Goal: Task Accomplishment & Management: Manage account settings

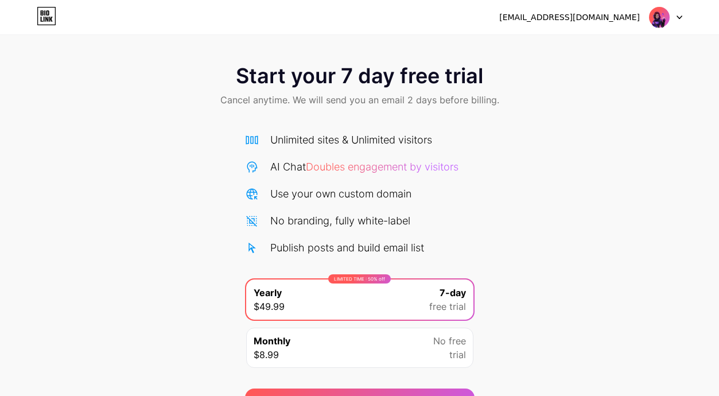
click at [659, 17] on img at bounding box center [659, 17] width 22 height 22
click at [503, 60] on div "Start your 7 day free trial Cancel anytime. We will send you an email 2 days be…" at bounding box center [359, 87] width 719 height 68
click at [352, 172] on span "Doubles engagement by visitors" at bounding box center [382, 167] width 153 height 12
drag, startPoint x: 329, startPoint y: 163, endPoint x: 229, endPoint y: 121, distance: 109.0
click at [326, 161] on span "Doubles engagement by visitors" at bounding box center [382, 167] width 153 height 12
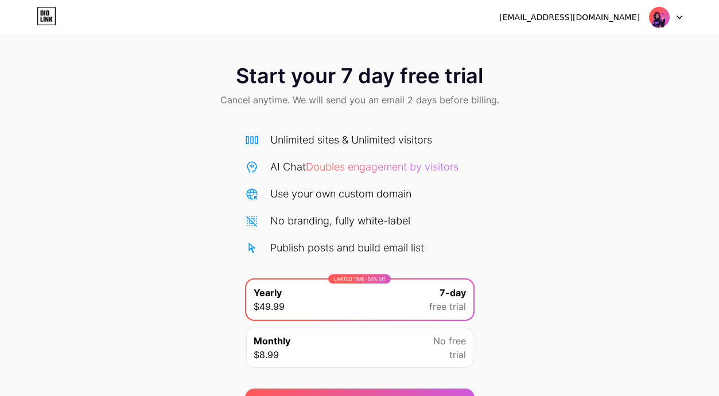
click at [41, 20] on icon at bounding box center [42, 19] width 2 height 5
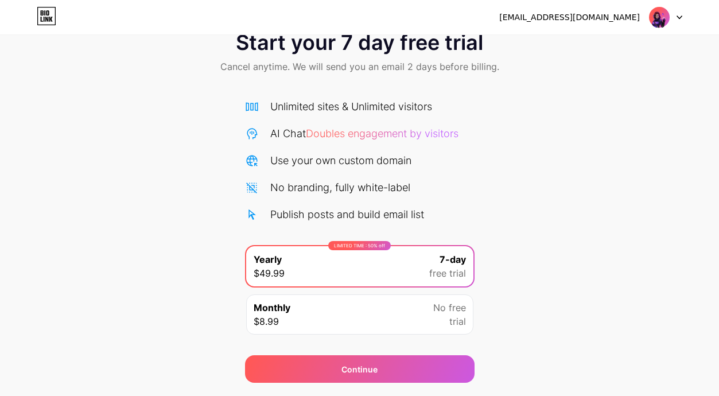
scroll to position [66, 0]
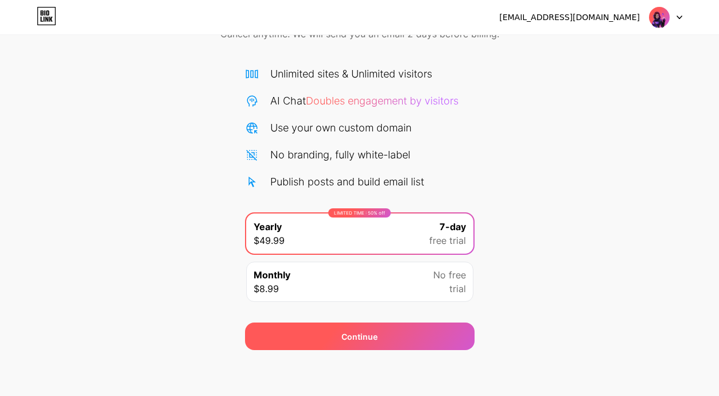
click at [342, 339] on div "Continue" at bounding box center [359, 337] width 36 height 12
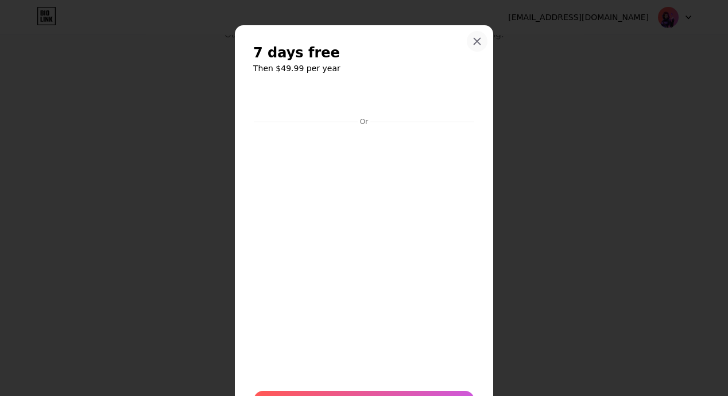
click at [480, 36] on div at bounding box center [477, 41] width 21 height 21
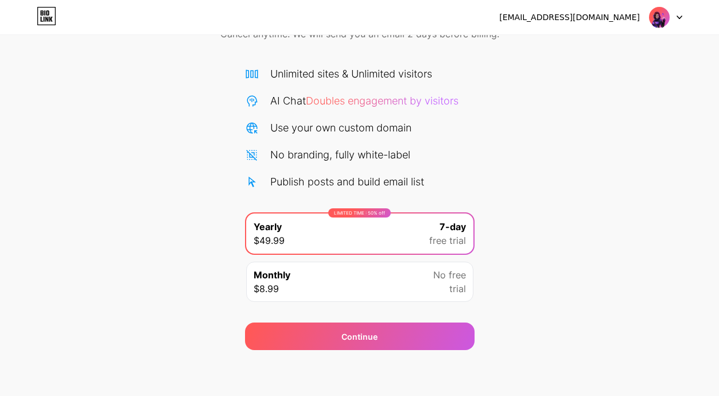
click at [681, 15] on icon at bounding box center [680, 17] width 6 height 4
click at [620, 46] on li "Logout" at bounding box center [610, 47] width 142 height 31
click at [592, 46] on li "Logout" at bounding box center [610, 47] width 142 height 31
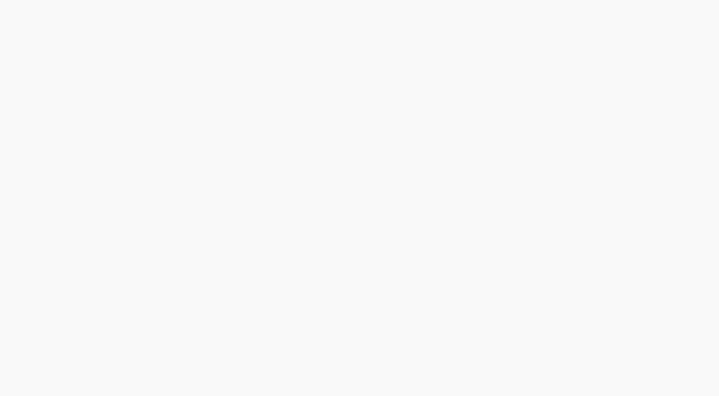
scroll to position [0, 0]
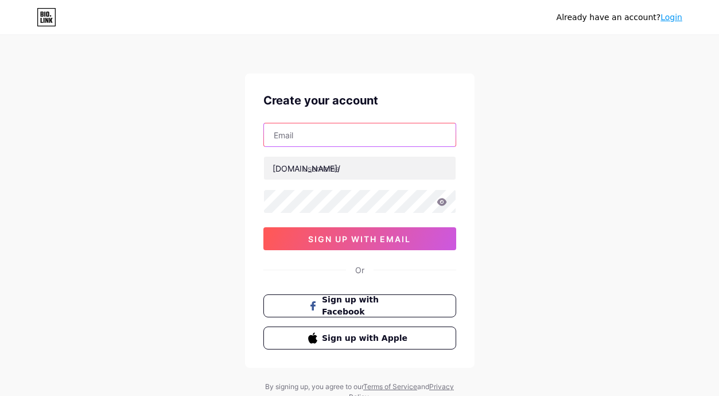
click at [311, 139] on input "text" at bounding box center [360, 134] width 192 height 23
type input "yusrilfrmansyah71@gmail.com"
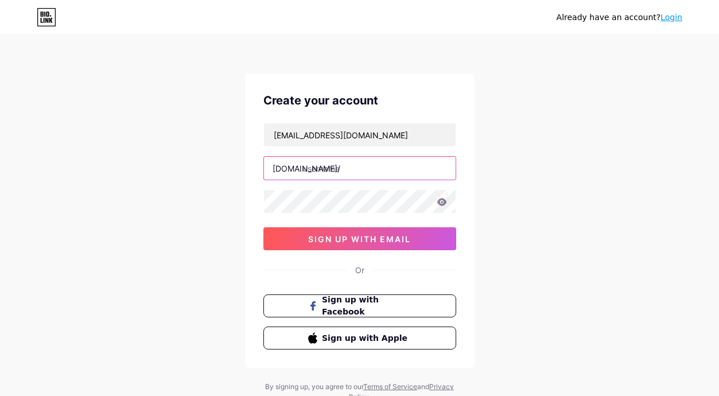
click at [343, 166] on input "text" at bounding box center [360, 168] width 192 height 23
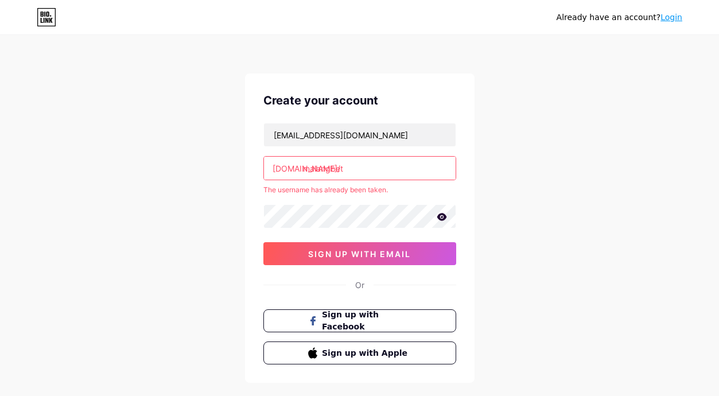
click at [355, 169] on input "malangbet" at bounding box center [360, 168] width 192 height 23
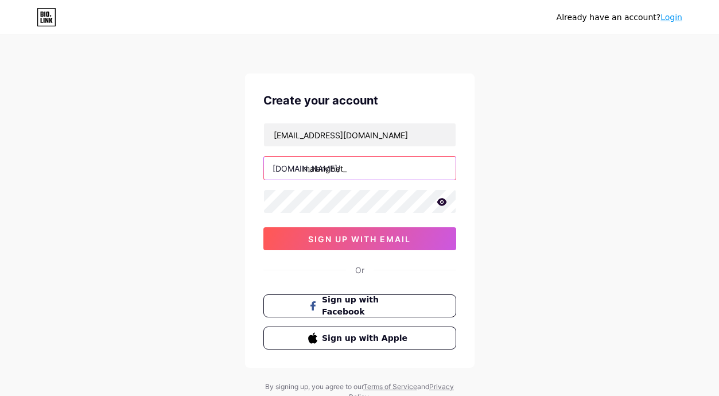
type input "malangbet_"
click at [437, 198] on icon at bounding box center [442, 202] width 10 height 8
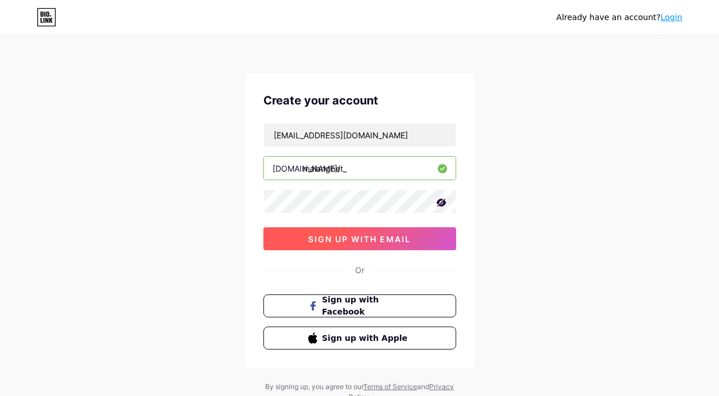
click at [333, 236] on span "sign up with email" at bounding box center [359, 239] width 103 height 10
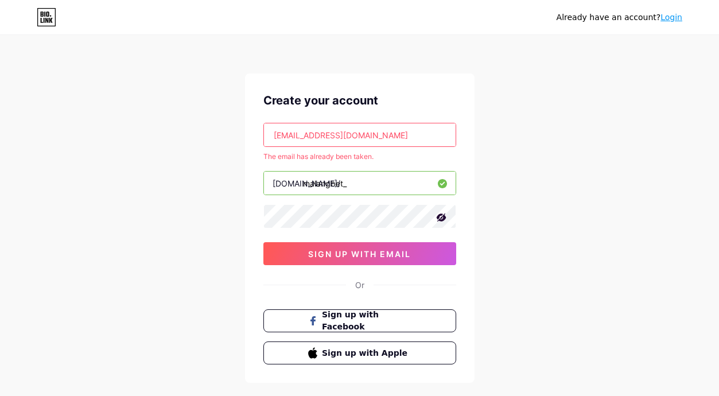
click at [358, 130] on input "yusrilfrmansyah71@gmail.com" at bounding box center [360, 134] width 192 height 23
click at [383, 128] on input "yusrilfrmansyah71@gmail.com" at bounding box center [360, 134] width 192 height 23
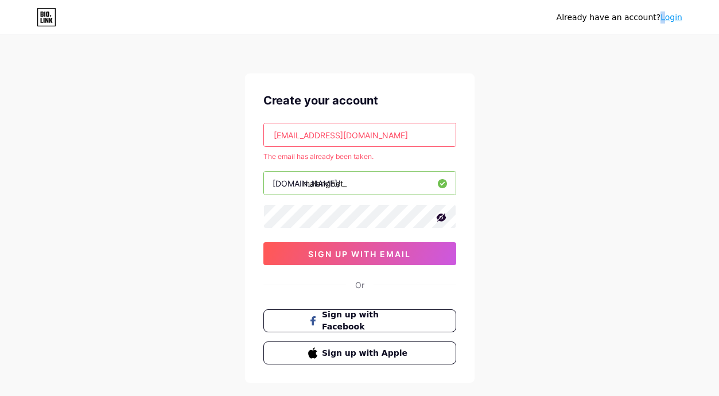
click at [666, 24] on div "Already have an account? Login" at bounding box center [620, 17] width 126 height 18
click at [667, 22] on link "Login" at bounding box center [671, 17] width 22 height 9
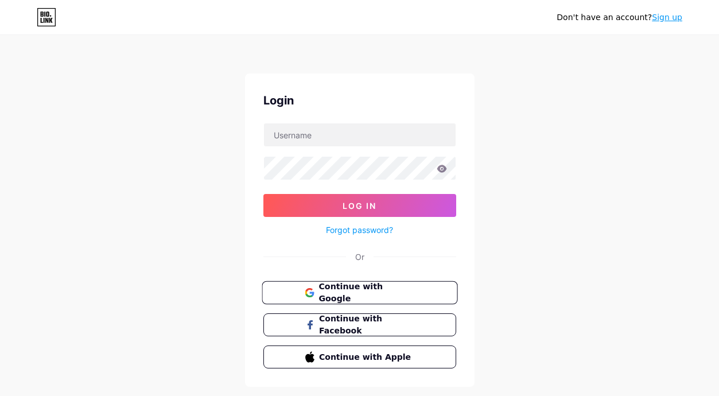
click at [402, 285] on button "Continue with Google" at bounding box center [360, 293] width 196 height 24
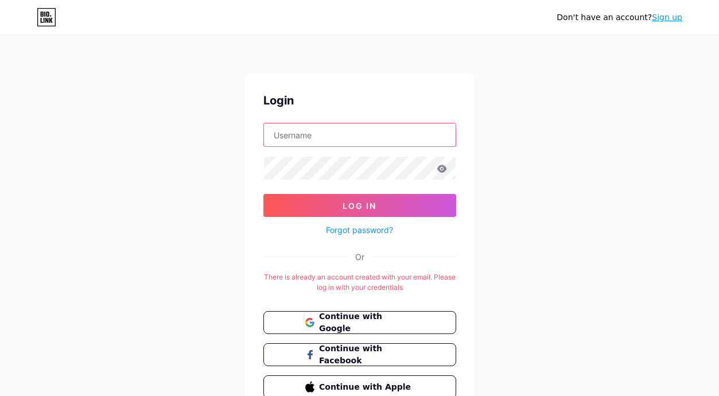
click at [353, 137] on input "text" at bounding box center [360, 134] width 192 height 23
paste input "[EMAIL_ADDRESS][DOMAIN_NAME]"
type input "[EMAIL_ADDRESS][DOMAIN_NAME]"
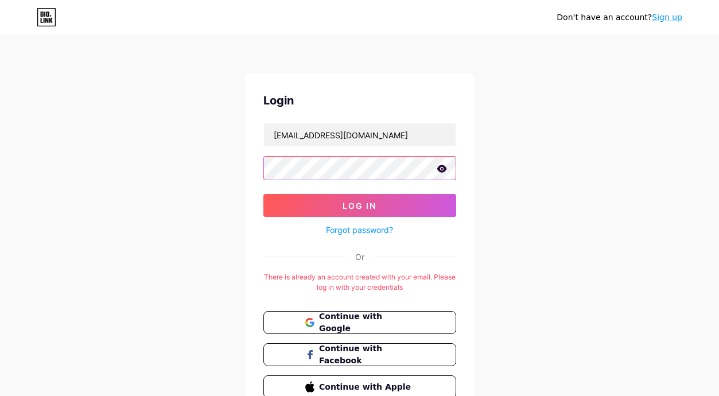
click at [263, 194] on button "Log In" at bounding box center [359, 205] width 193 height 23
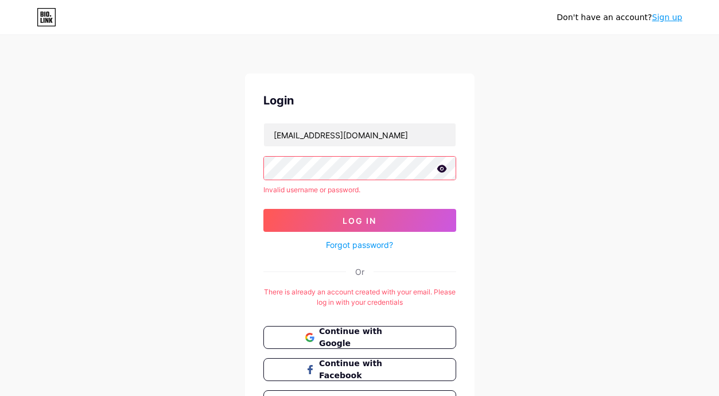
click at [660, 18] on link "Sign up" at bounding box center [667, 17] width 30 height 9
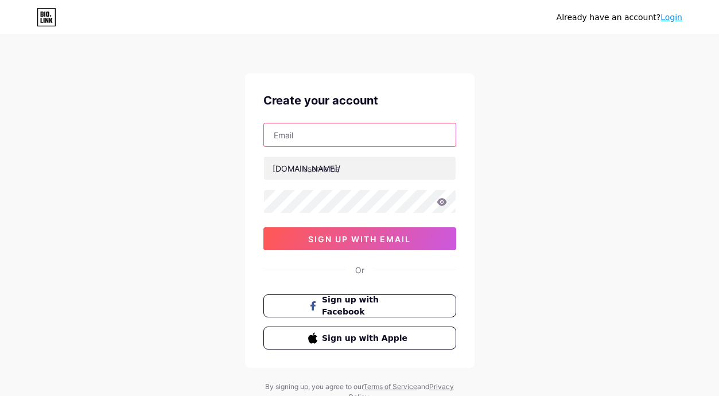
drag, startPoint x: 351, startPoint y: 137, endPoint x: 352, endPoint y: 145, distance: 8.1
click at [351, 137] on input "text" at bounding box center [360, 134] width 192 height 23
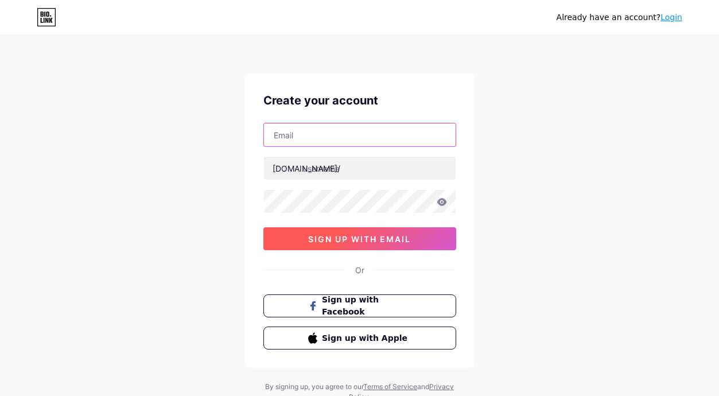
paste input "[EMAIL_ADDRESS][DOMAIN_NAME]"
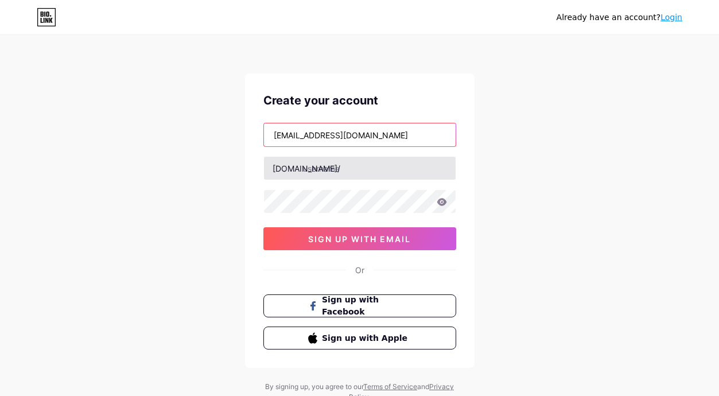
type input "[EMAIL_ADDRESS][DOMAIN_NAME]"
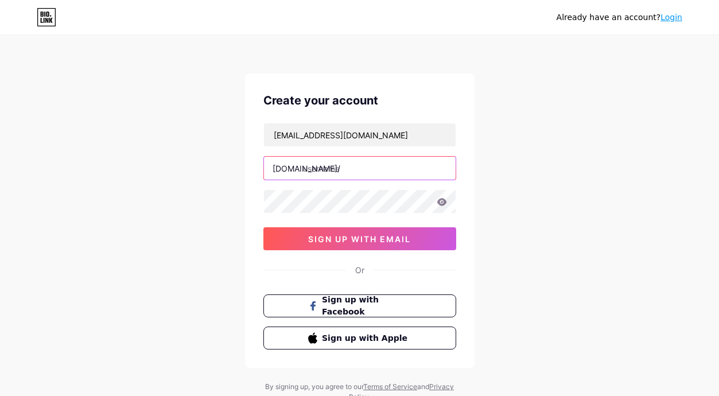
click at [328, 168] on input "text" at bounding box center [360, 168] width 192 height 23
type input "b"
type input "d"
type input "malangbet88"
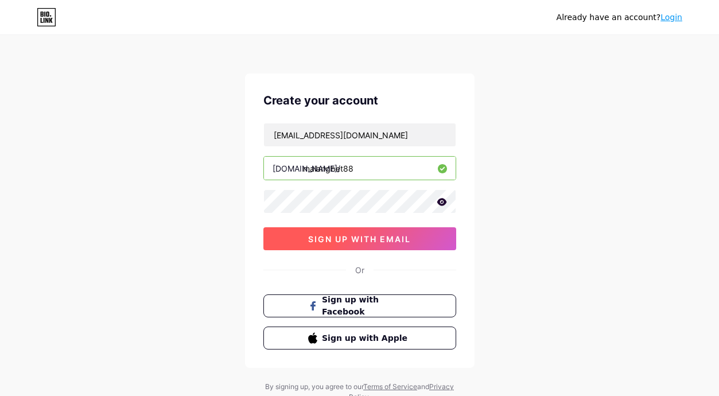
click at [402, 243] on span "sign up with email" at bounding box center [359, 239] width 103 height 10
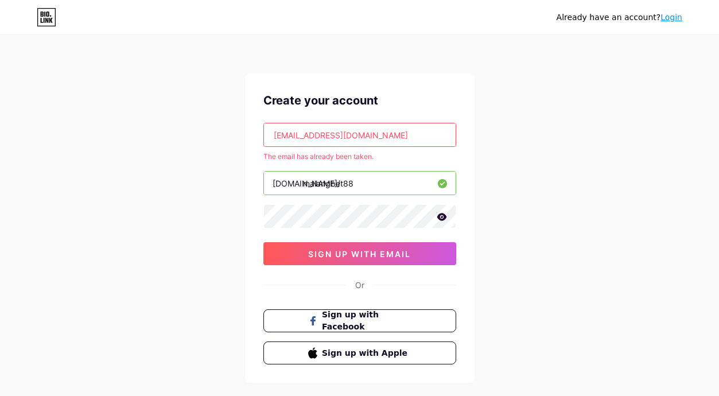
click at [351, 129] on input "[EMAIL_ADDRESS][DOMAIN_NAME]" at bounding box center [360, 134] width 192 height 23
click at [289, 131] on input "[EMAIL_ADDRESS][DOMAIN_NAME]" at bounding box center [360, 134] width 192 height 23
click at [277, 131] on input "[EMAIL_ADDRESS][DOMAIN_NAME]" at bounding box center [360, 134] width 192 height 23
click at [272, 132] on input "[EMAIL_ADDRESS][DOMAIN_NAME]" at bounding box center [360, 134] width 192 height 23
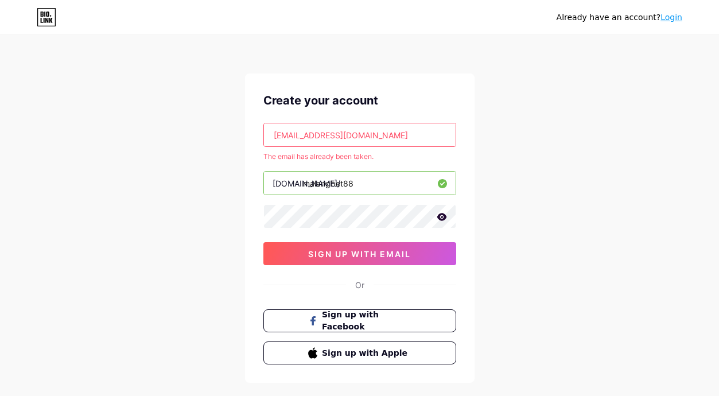
drag, startPoint x: 272, startPoint y: 132, endPoint x: 475, endPoint y: 131, distance: 203.1
click at [475, 131] on div "Already have an account? Login Create your account yusrilfrmansyah71@gmail.com …" at bounding box center [359, 227] width 719 height 454
click at [674, 14] on link "Login" at bounding box center [671, 17] width 22 height 9
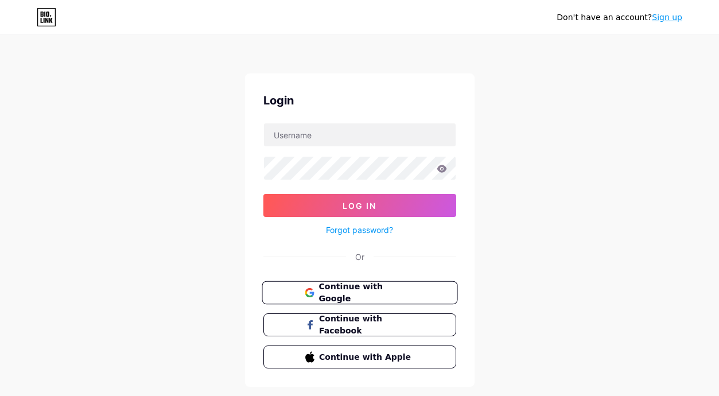
click at [384, 287] on span "Continue with Google" at bounding box center [366, 293] width 96 height 25
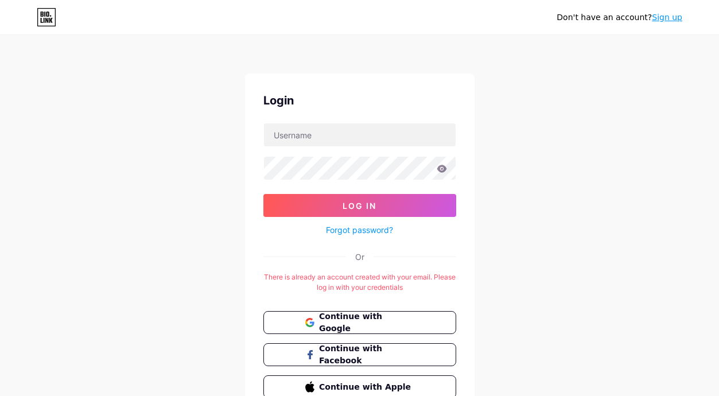
click at [446, 255] on div "Or" at bounding box center [359, 257] width 193 height 12
click at [327, 122] on div "Login Log In Forgot password? Or There is already an account created with your …" at bounding box center [360, 244] width 230 height 343
click at [322, 136] on input "text" at bounding box center [360, 134] width 192 height 23
paste input "yusrilfrmansyah71@gmail.com"
type input "yusrilfrmansyah71@gmail.com"
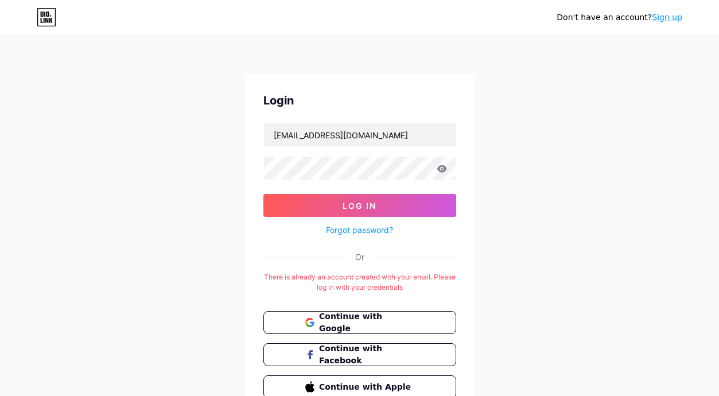
click at [337, 228] on link "Forgot password?" at bounding box center [359, 230] width 67 height 12
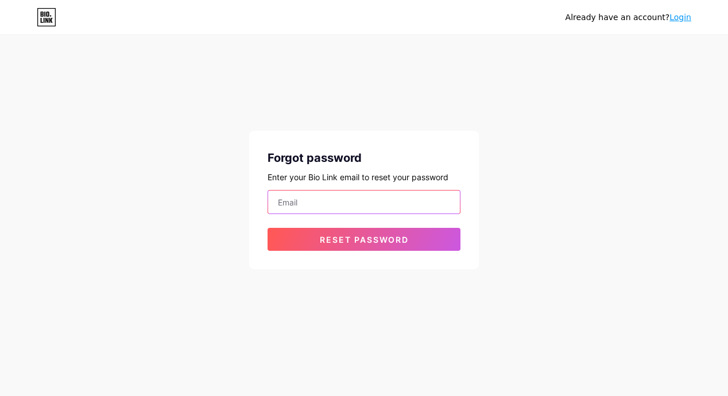
drag, startPoint x: 320, startPoint y: 196, endPoint x: 341, endPoint y: 212, distance: 26.2
click at [320, 196] on input "email" at bounding box center [364, 202] width 192 height 23
paste input "yusrilfrmansyah71@gmail.com"
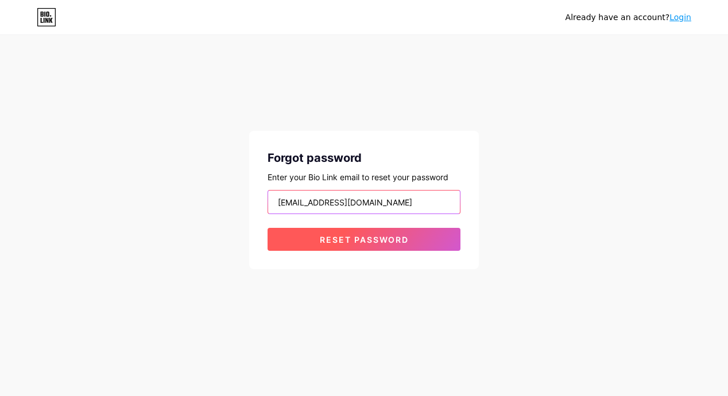
type input "yusrilfrmansyah71@gmail.com"
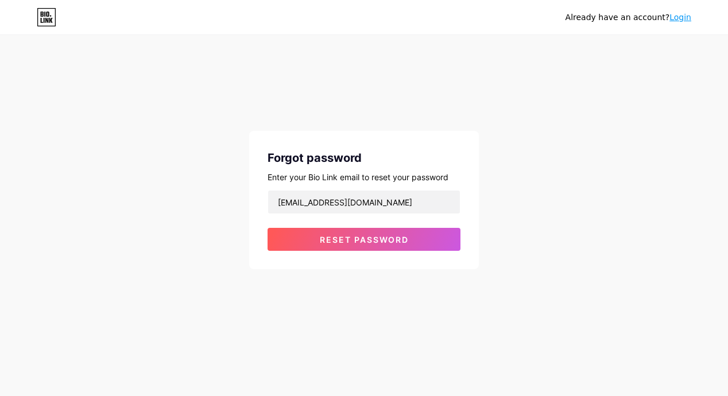
drag, startPoint x: 335, startPoint y: 243, endPoint x: 562, endPoint y: 215, distance: 229.5
click at [339, 243] on span "Reset password" at bounding box center [364, 240] width 89 height 10
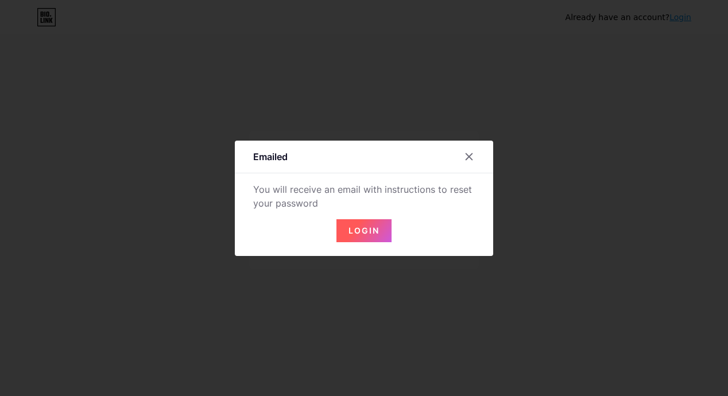
click at [354, 224] on button "Login" at bounding box center [363, 230] width 55 height 23
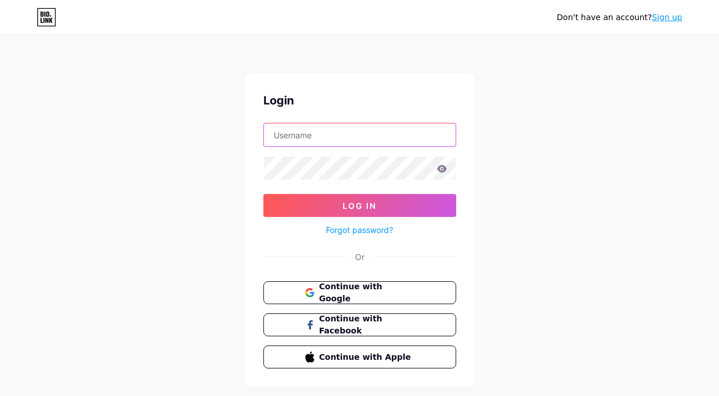
click at [280, 132] on input "text" at bounding box center [360, 134] width 192 height 23
click at [368, 292] on span "Continue with Google" at bounding box center [366, 293] width 96 height 25
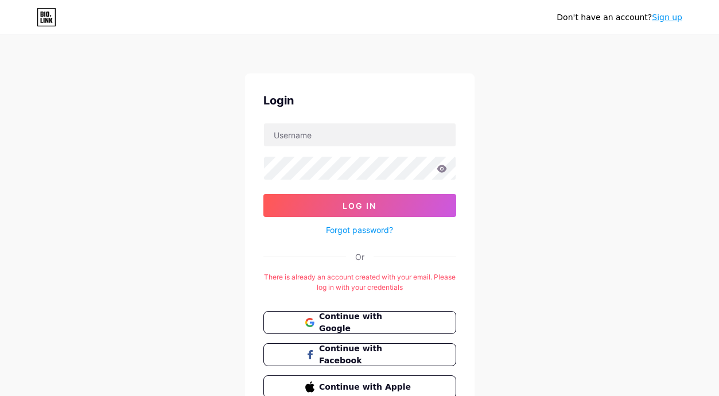
scroll to position [57, 0]
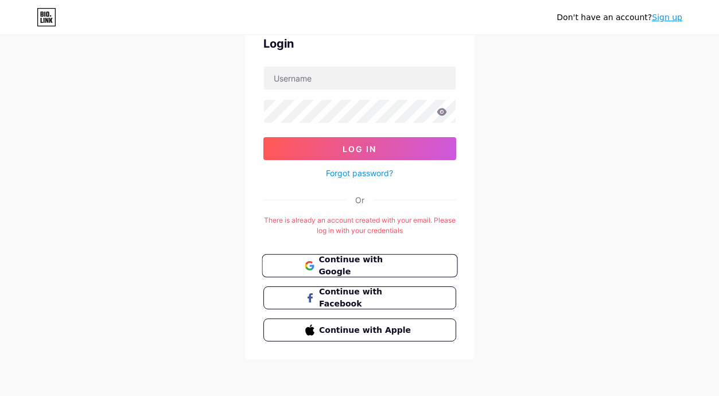
click at [368, 263] on span "Continue with Google" at bounding box center [366, 266] width 96 height 25
